Goal: Use online tool/utility: Utilize a website feature to perform a specific function

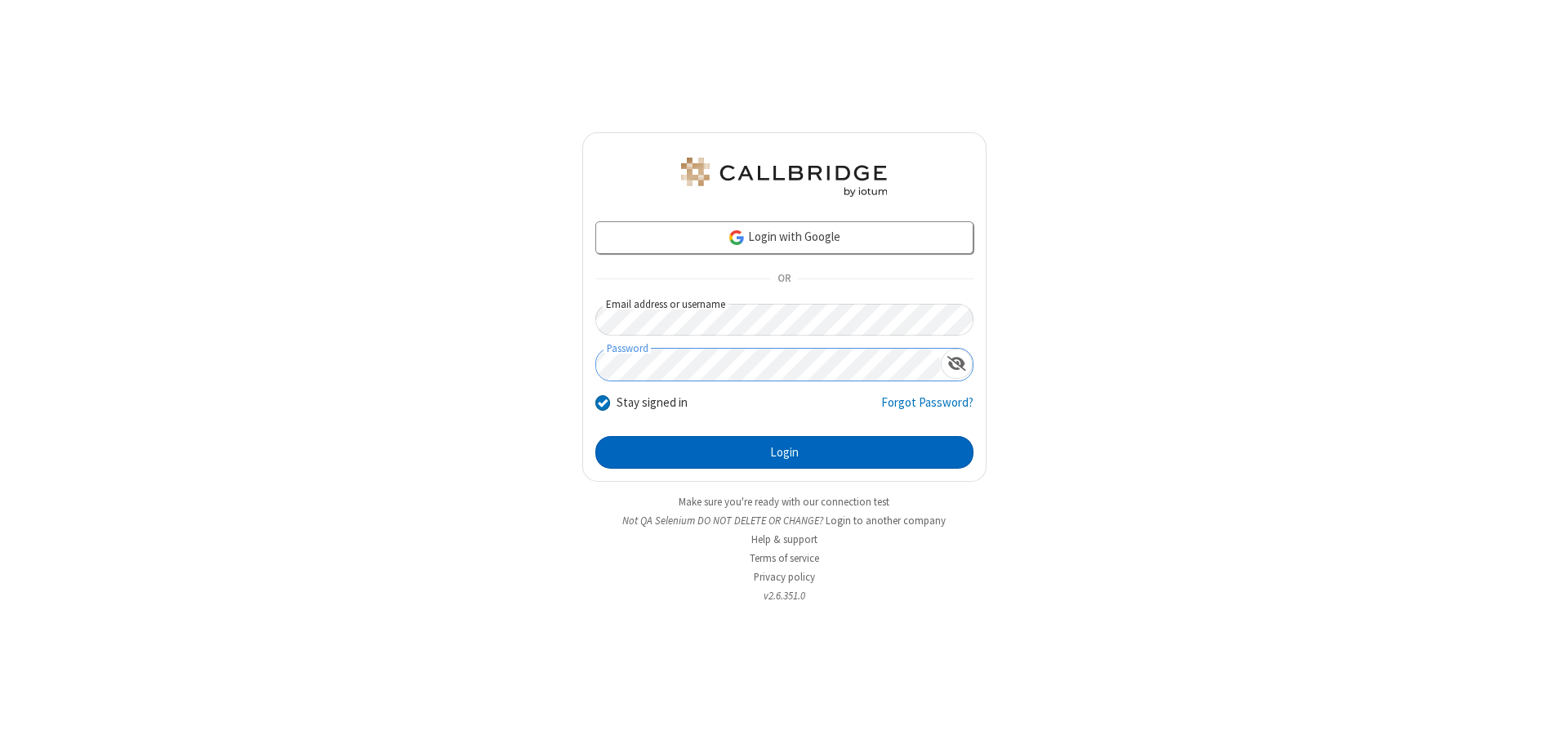
click at [784, 453] on button "Login" at bounding box center [784, 453] width 378 height 32
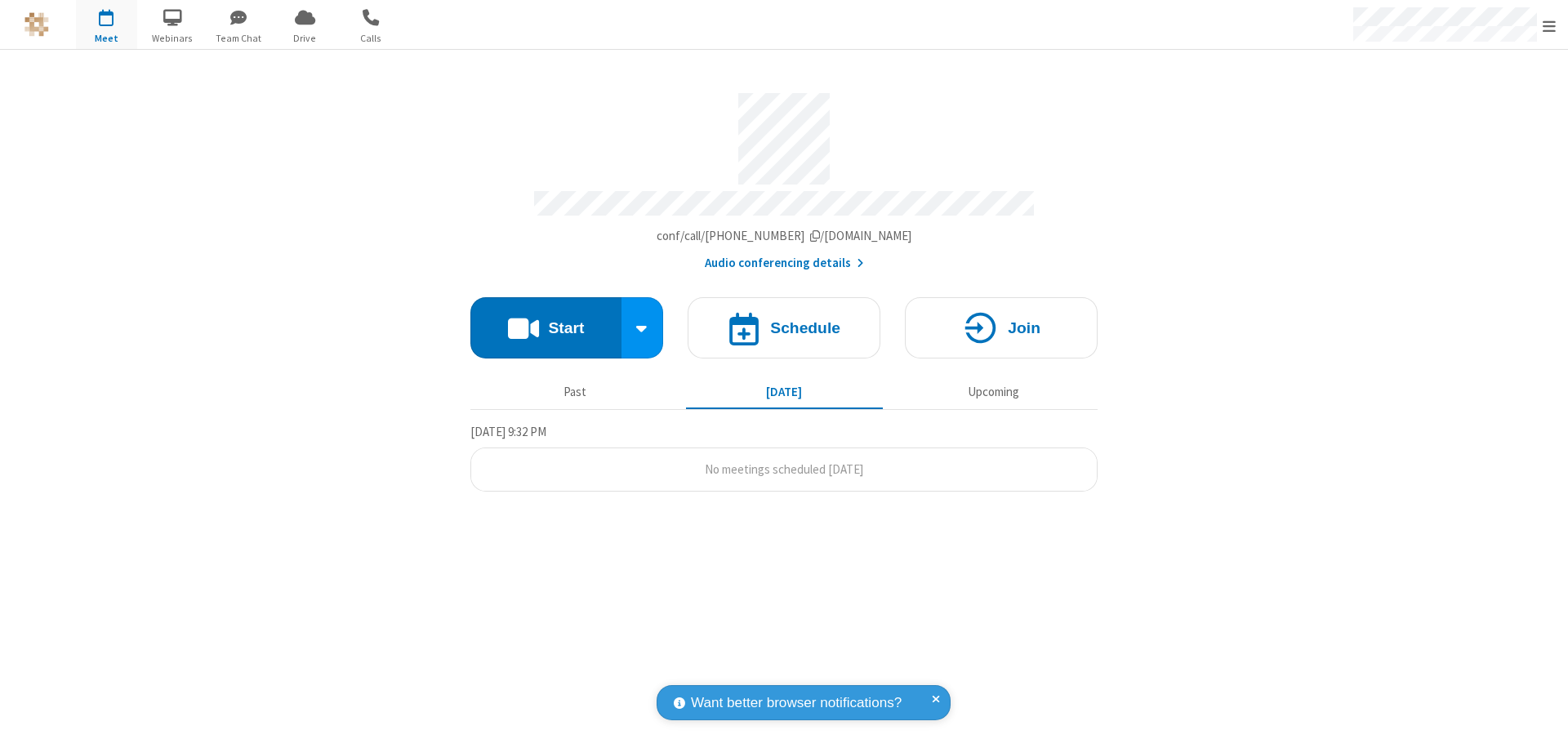
click at [545, 320] on button "Start" at bounding box center [546, 328] width 151 height 61
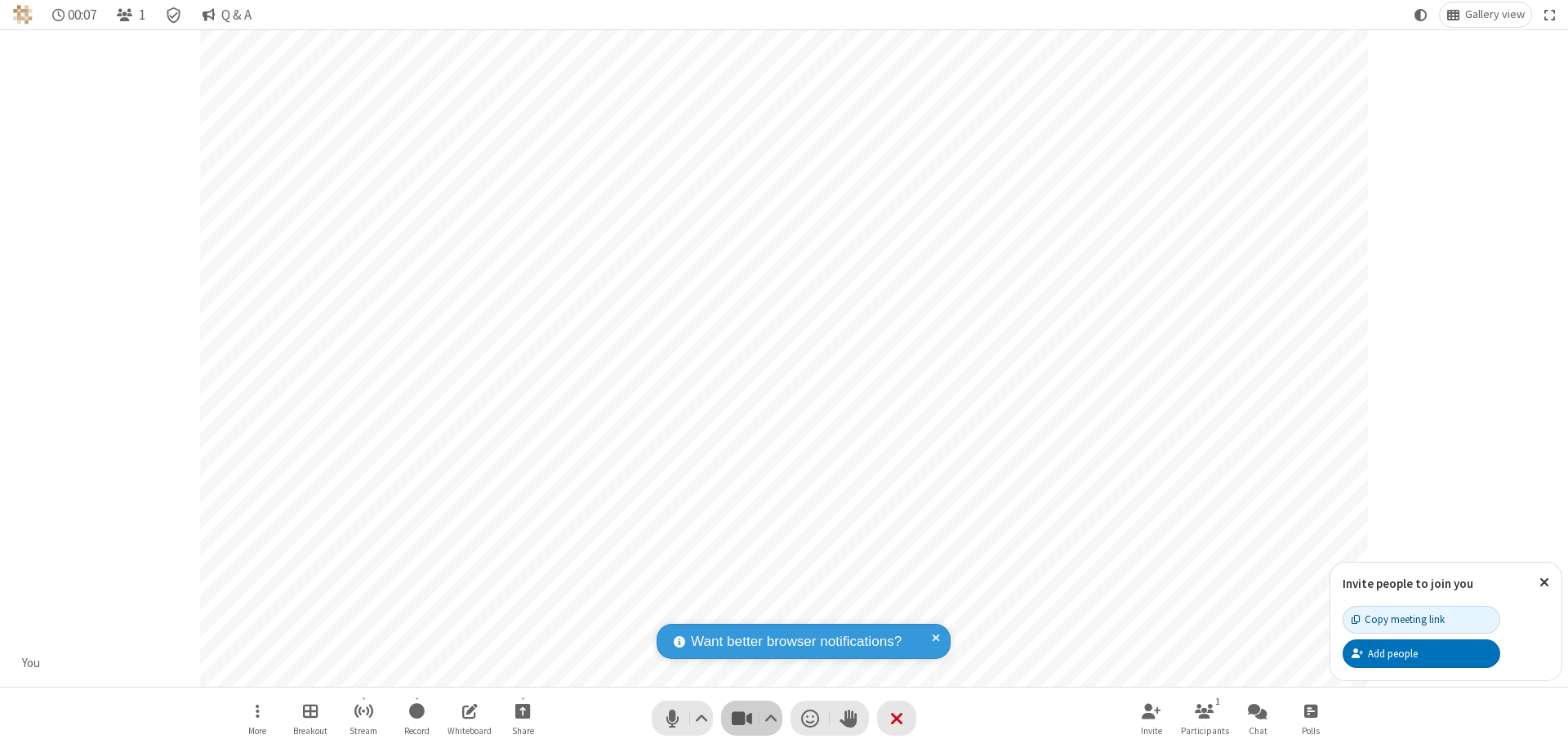
click at [742, 718] on span "Stop video (⌘+Shift+V)" at bounding box center [741, 718] width 24 height 23
click at [742, 718] on span "Start video (⌘+Shift+V)" at bounding box center [741, 718] width 24 height 23
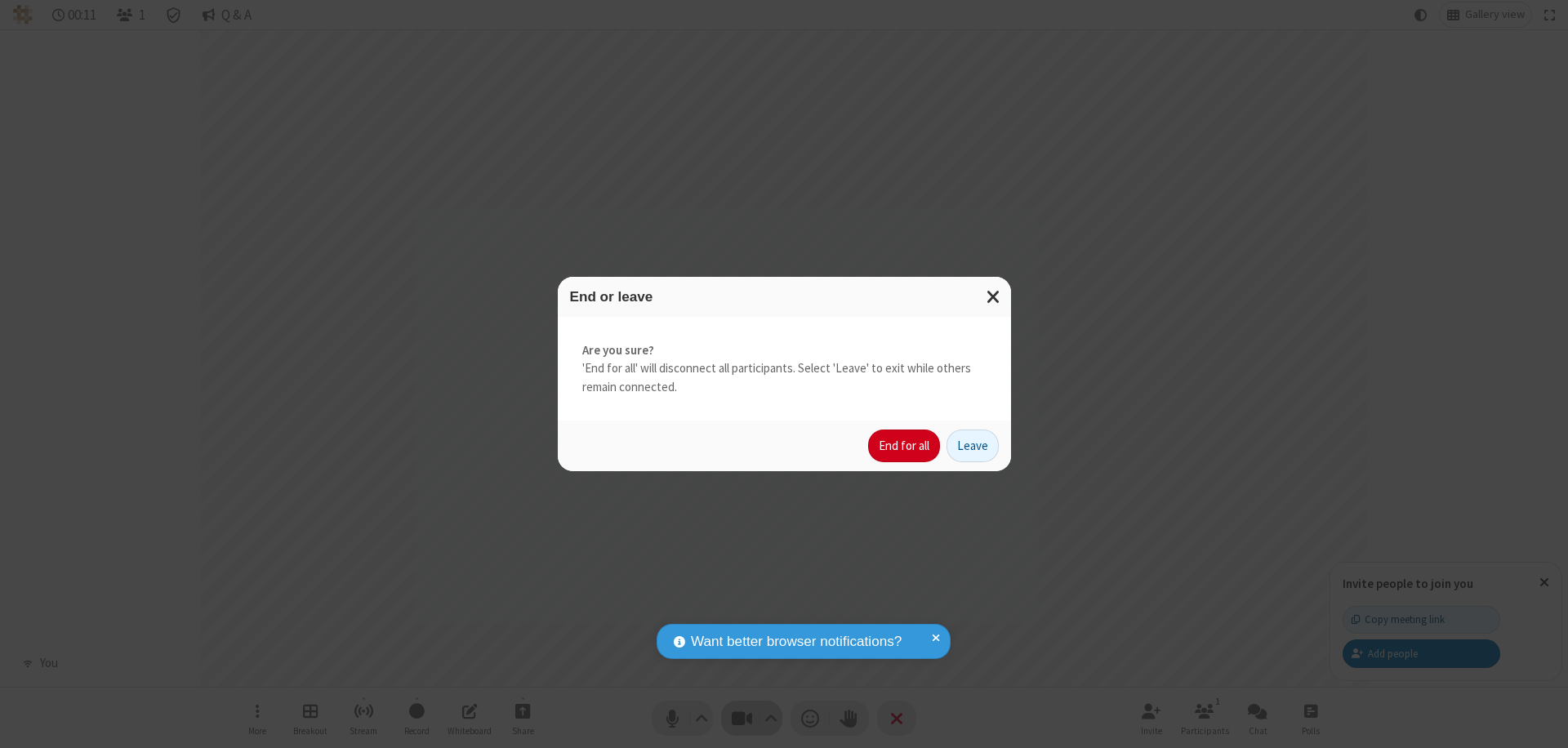
click at [905, 446] on button "End for all" at bounding box center [905, 446] width 72 height 32
